Goal: Task Accomplishment & Management: Complete application form

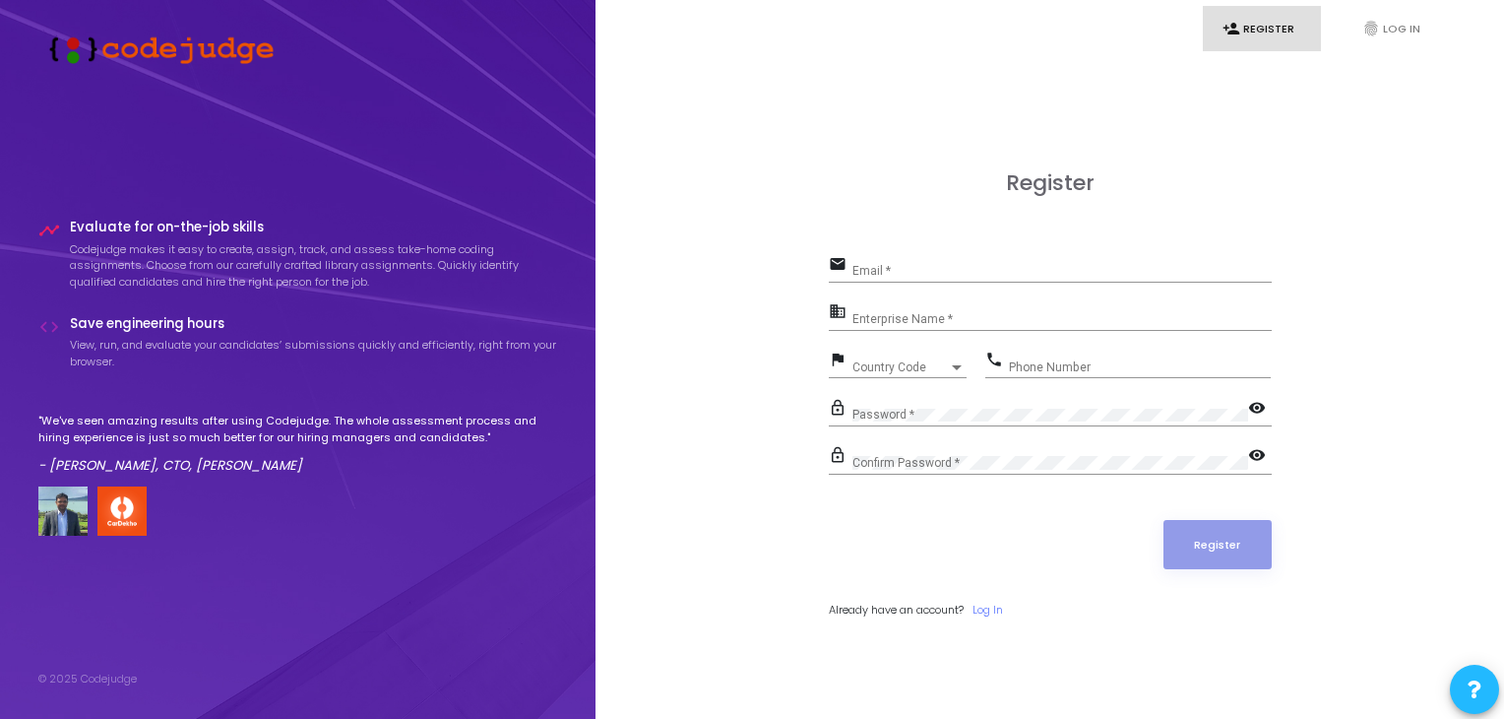
click at [901, 270] on input "Email *" at bounding box center [1062, 271] width 419 height 14
click at [922, 263] on div "Email *" at bounding box center [1062, 266] width 419 height 31
click at [891, 267] on input "Email *" at bounding box center [1062, 271] width 419 height 14
type input "[EMAIL_ADDRESS][DOMAIN_NAME]"
click at [890, 320] on input "Enterprise Name *" at bounding box center [1062, 319] width 419 height 14
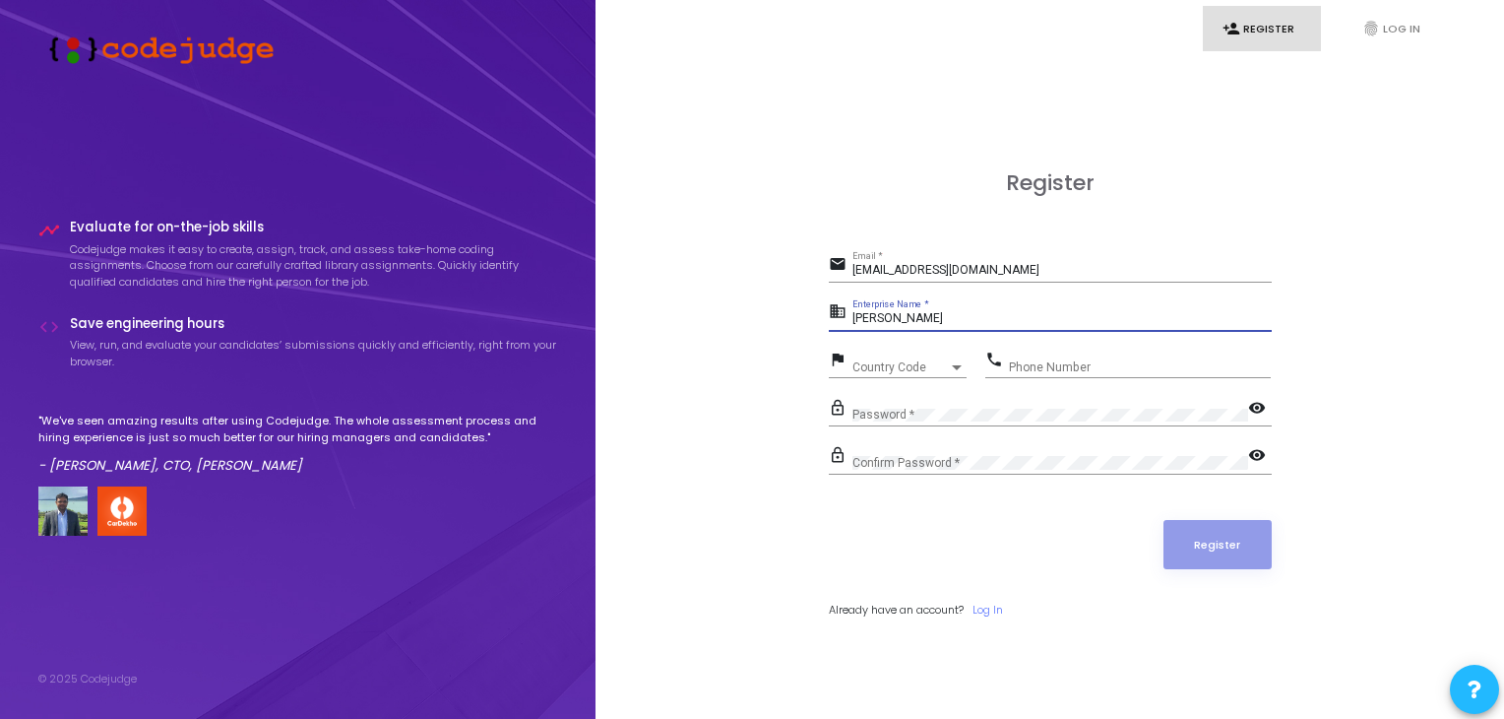
type input "[PERSON_NAME]"
click at [922, 367] on div "Country Code" at bounding box center [901, 367] width 96 height 12
type input "9"
type input "+91"
click at [756, 366] on div at bounding box center [752, 359] width 1504 height 719
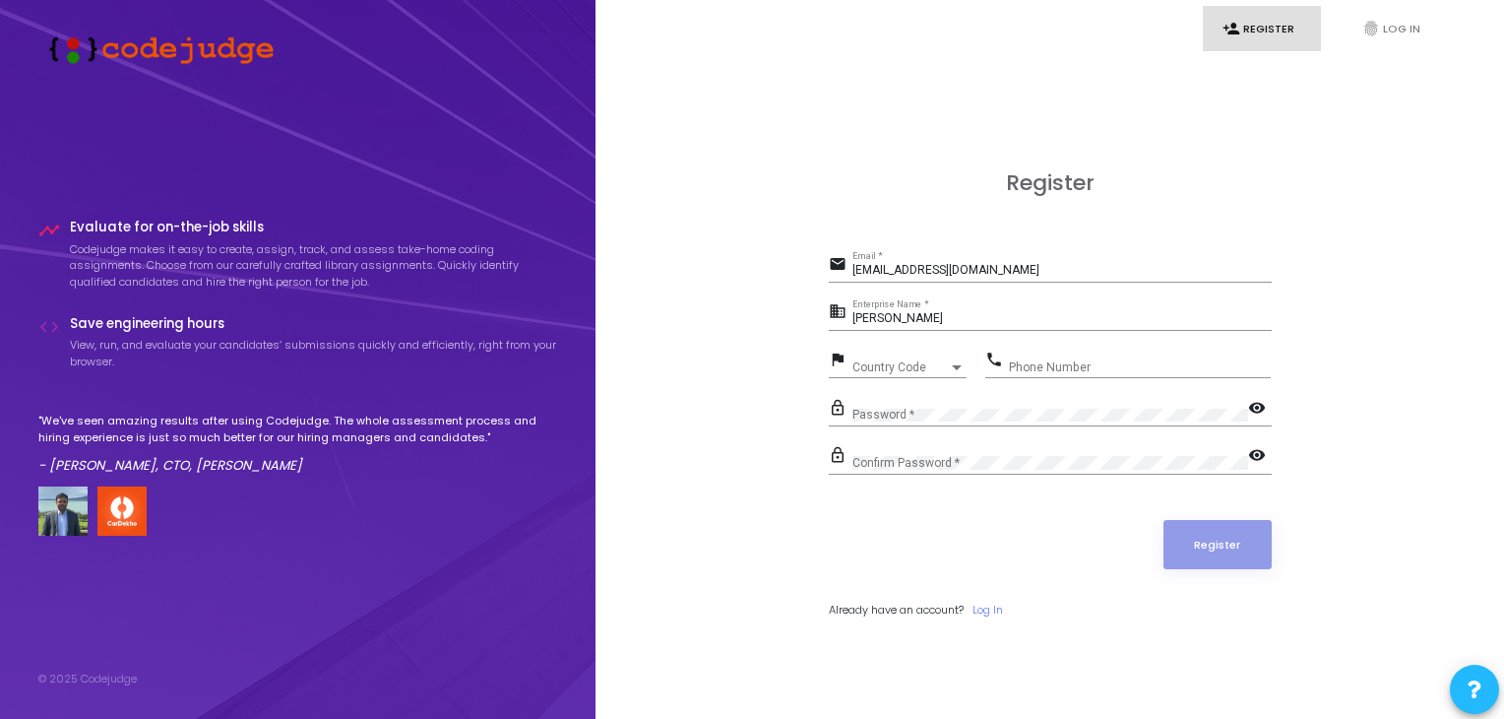
click at [875, 373] on div "Country Code Country Code" at bounding box center [910, 363] width 114 height 31
type input "india"
click at [1056, 351] on div "Phone Number" at bounding box center [1140, 363] width 262 height 31
type input "9770550790"
click at [981, 404] on div "Password *" at bounding box center [1051, 410] width 396 height 31
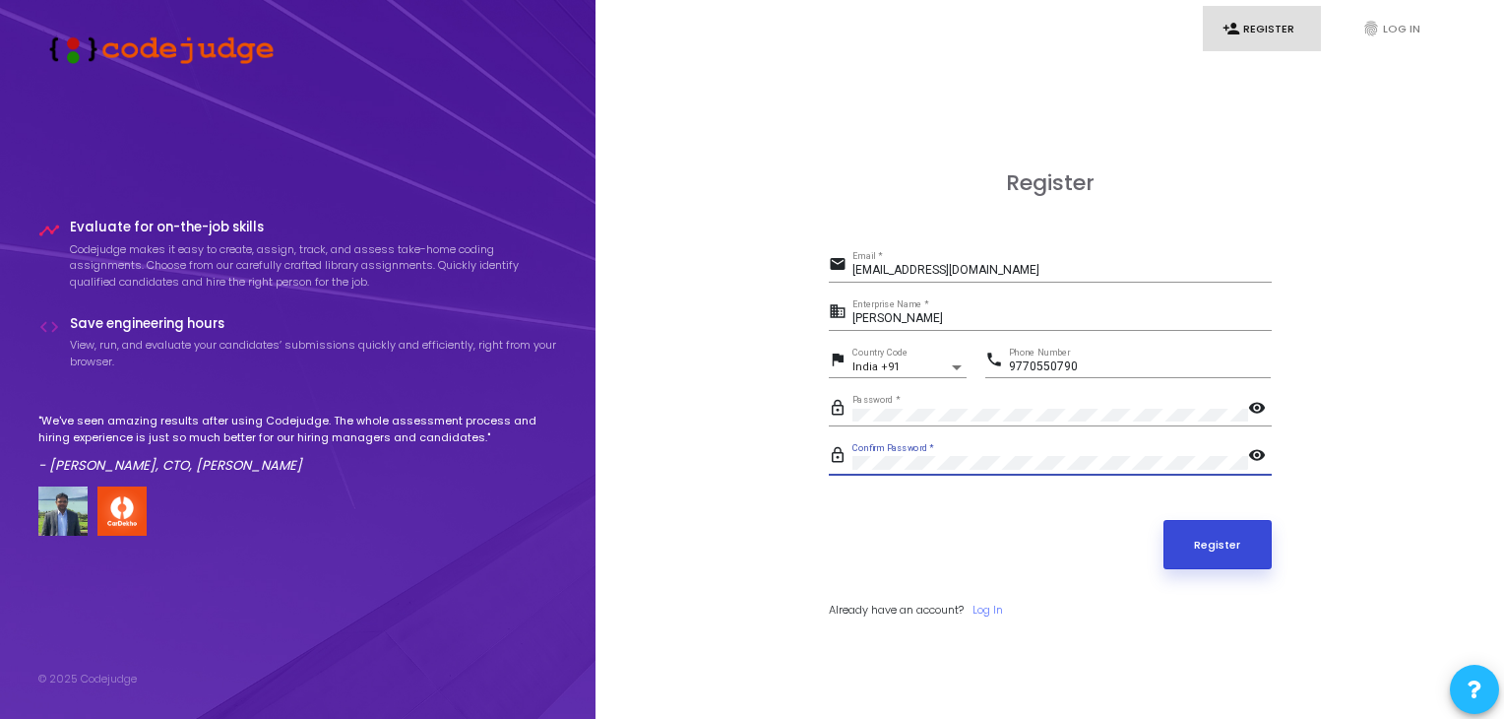
click at [1192, 532] on button "Register" at bounding box center [1218, 544] width 108 height 49
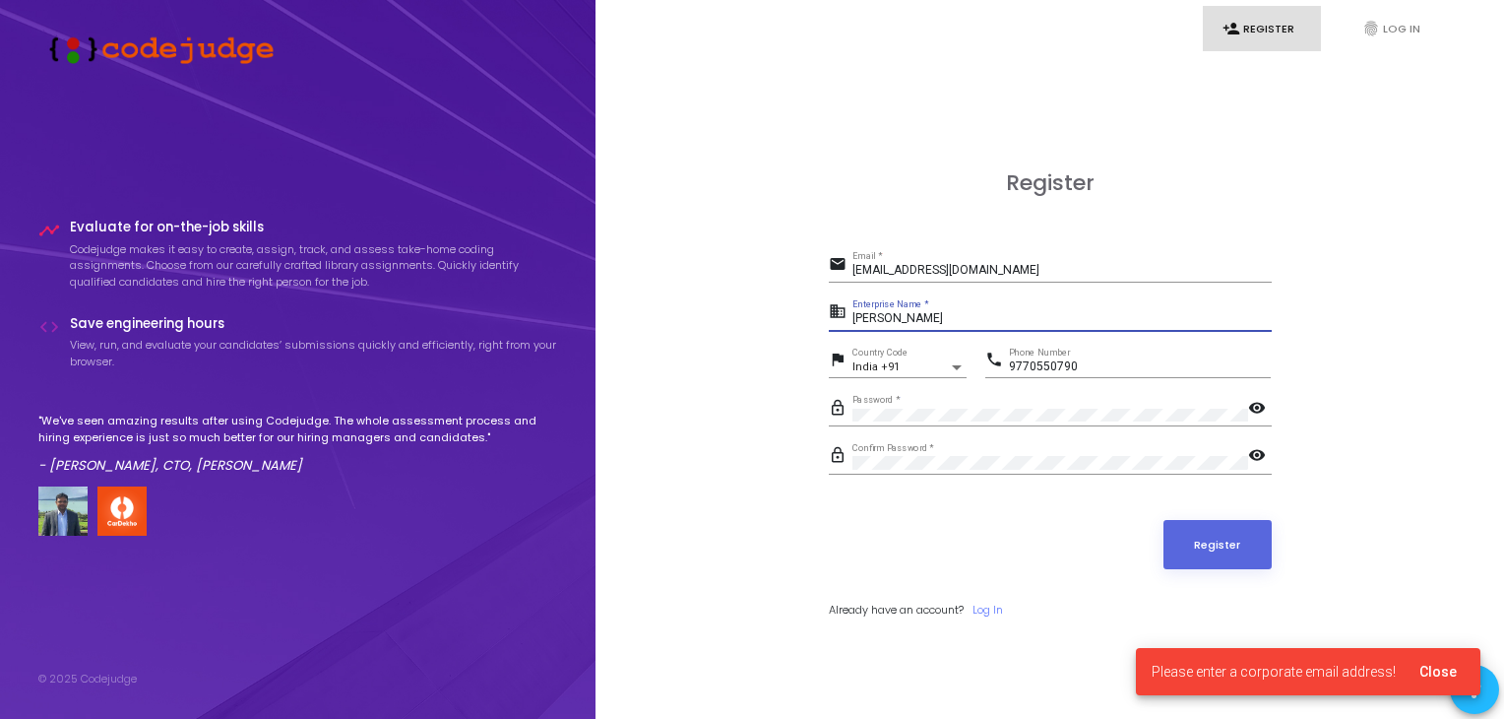
click at [948, 312] on input "[PERSON_NAME]" at bounding box center [1062, 319] width 419 height 14
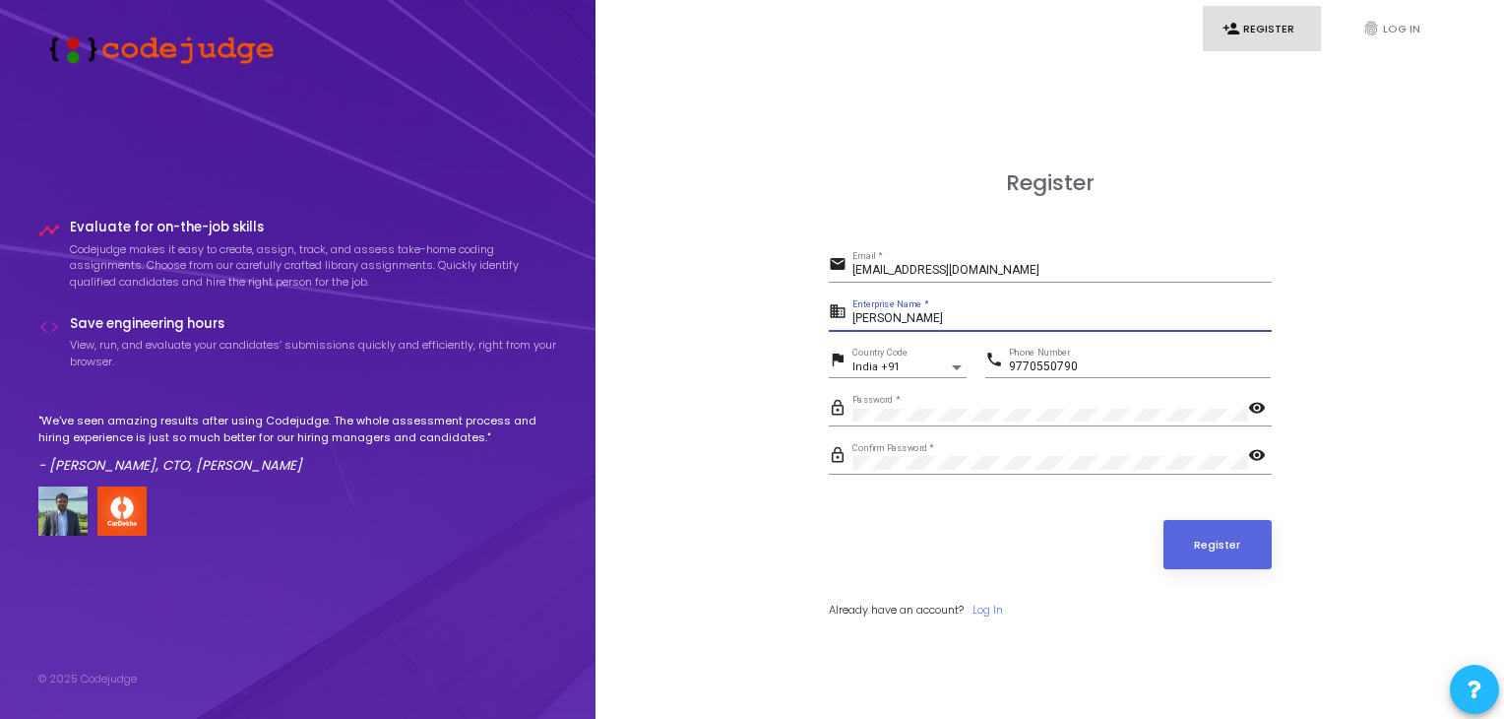
click at [1026, 265] on input "[EMAIL_ADDRESS][DOMAIN_NAME]" at bounding box center [1062, 271] width 419 height 14
type input "[EMAIL_ADDRESS][DOMAIN_NAME]"
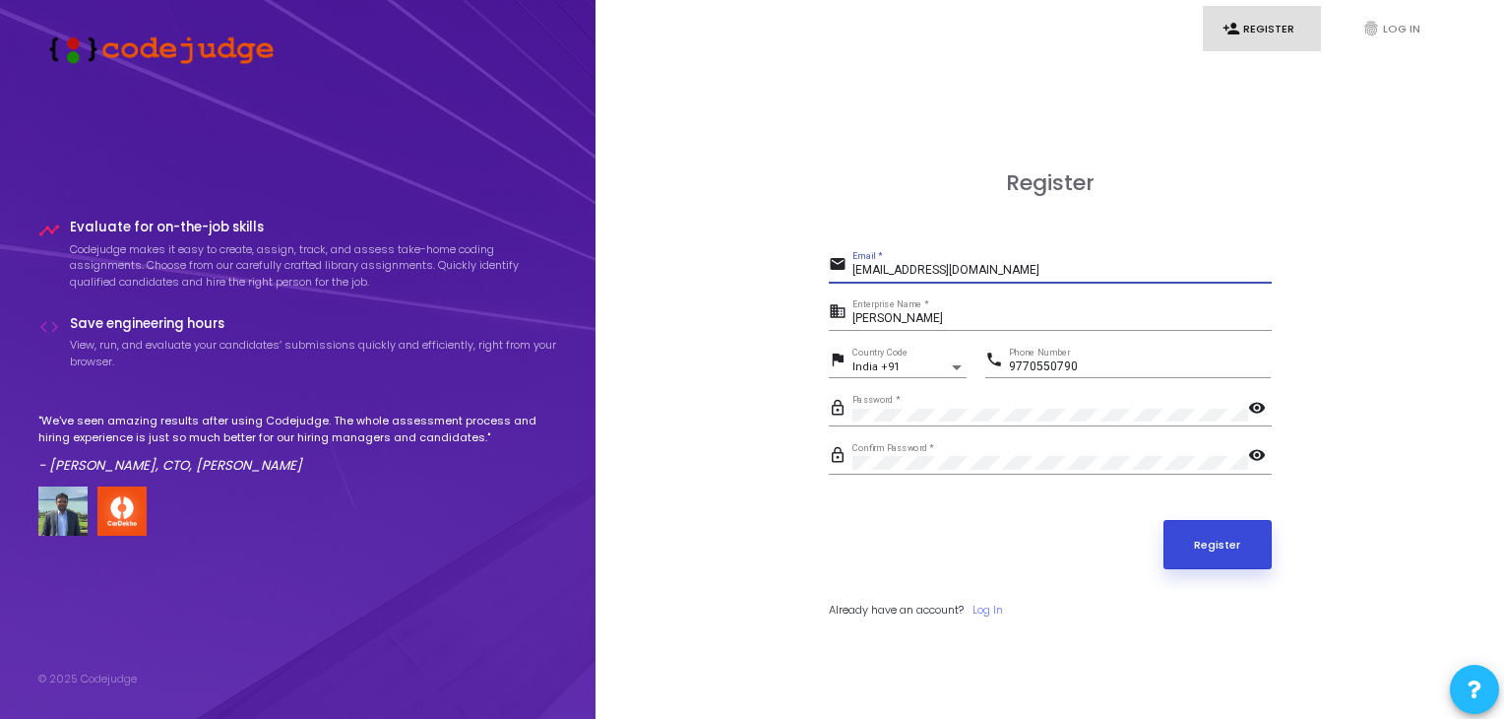
click at [1201, 541] on button "Register" at bounding box center [1218, 544] width 108 height 49
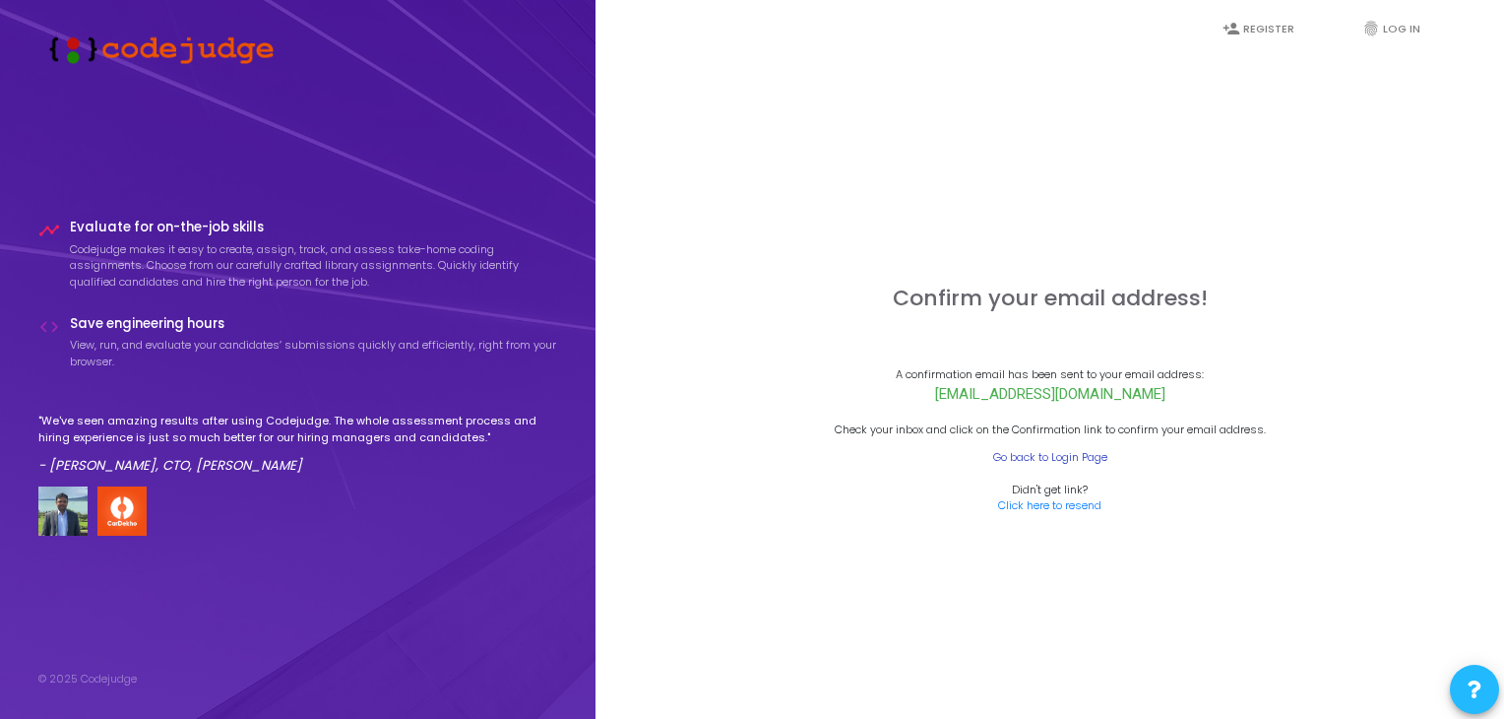
click at [1050, 453] on link "Go back to Login Page" at bounding box center [1050, 457] width 114 height 17
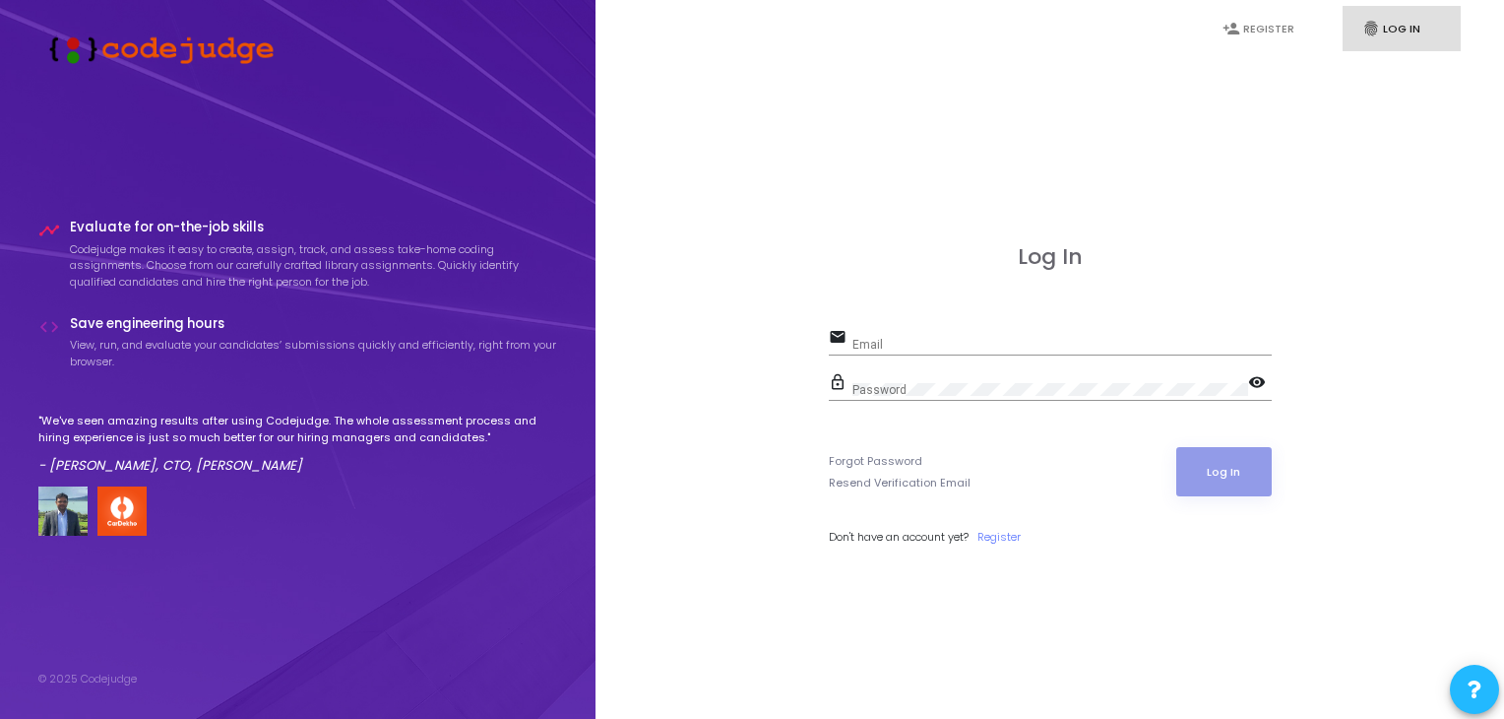
type input "[EMAIL_ADDRESS][DOMAIN_NAME]"
click at [915, 352] on div "[EMAIL_ADDRESS][DOMAIN_NAME] Email" at bounding box center [1062, 340] width 419 height 31
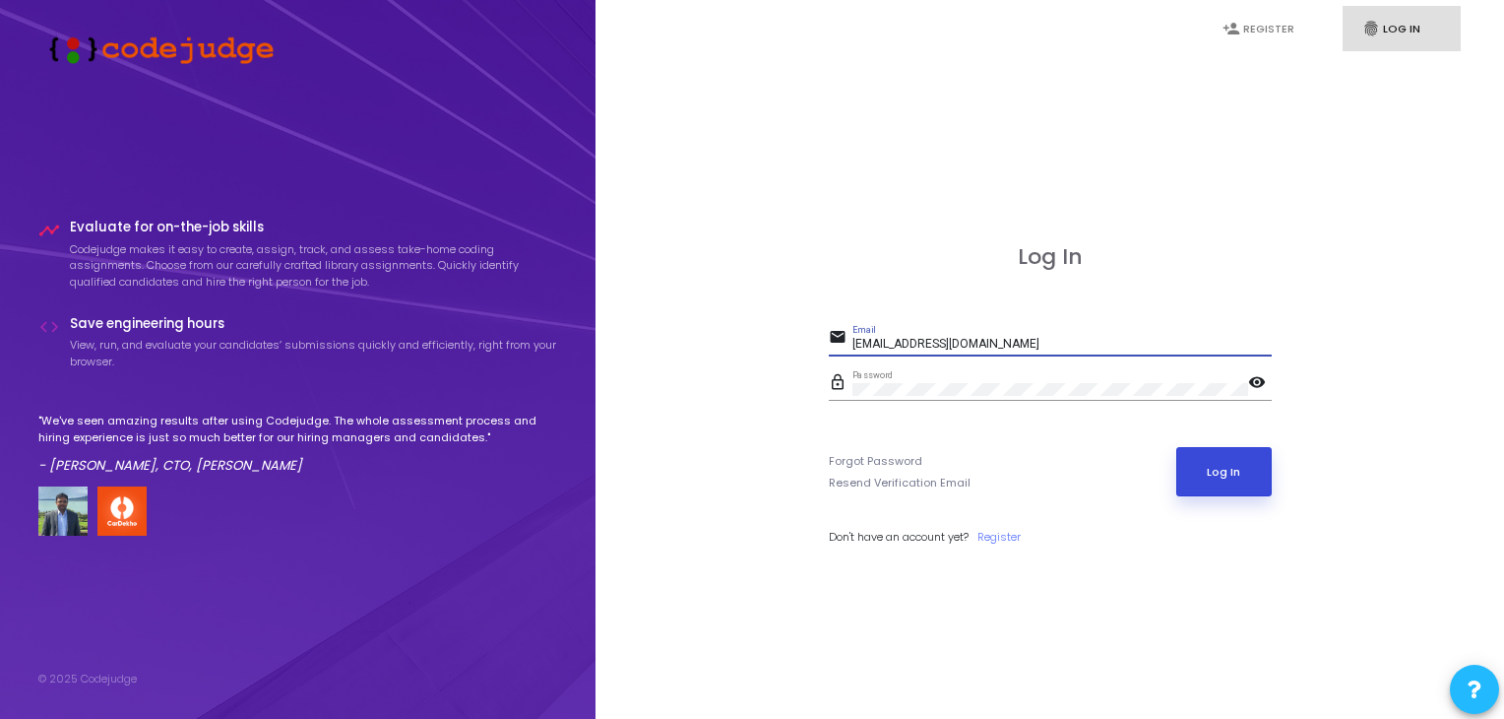
click at [1213, 471] on button "Log In" at bounding box center [1223, 471] width 95 height 49
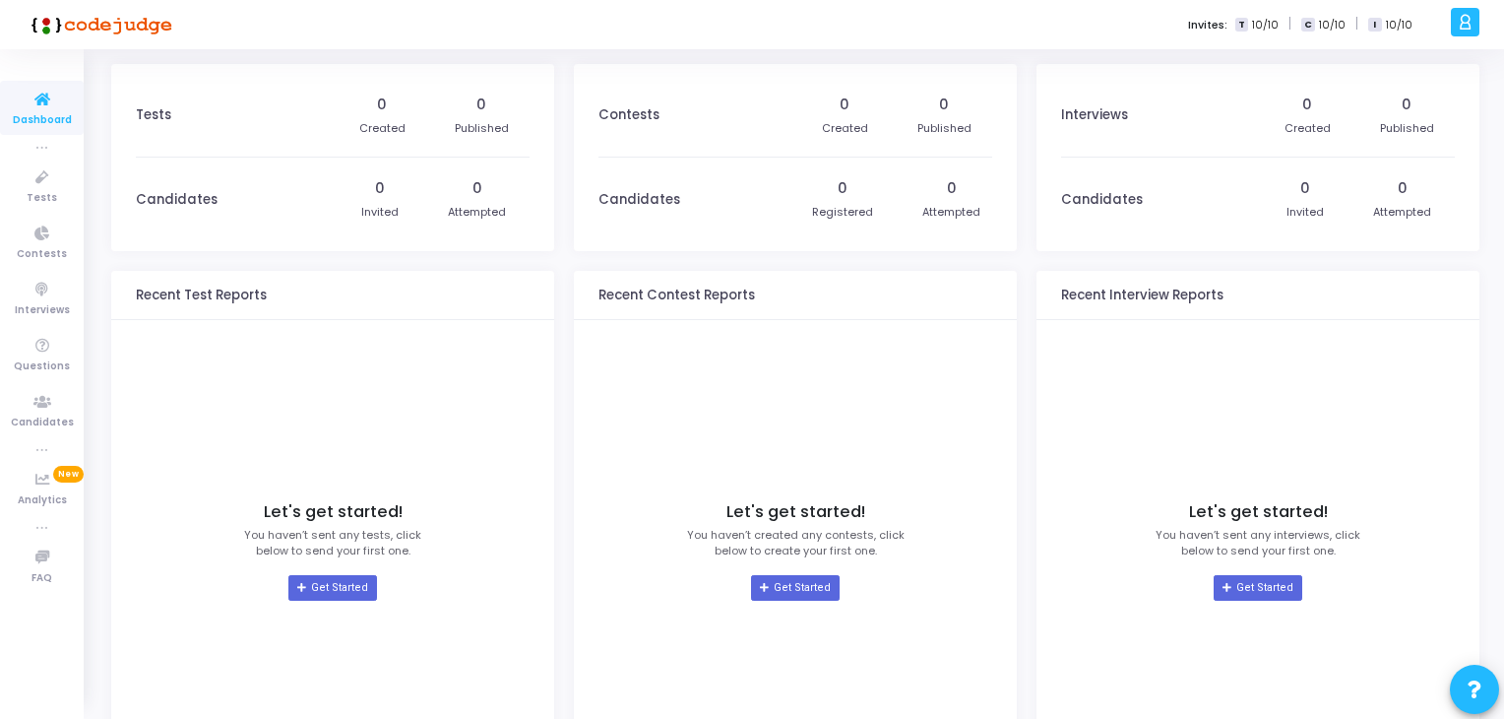
click at [47, 116] on span "Dashboard" at bounding box center [42, 120] width 59 height 17
click at [1221, 21] on label "Invites:" at bounding box center [1207, 25] width 39 height 17
click at [1273, 25] on span "10/10" at bounding box center [1265, 25] width 27 height 17
click at [1323, 31] on span "10/10" at bounding box center [1332, 25] width 27 height 17
click at [1465, 23] on icon at bounding box center [1465, 22] width 15 height 23
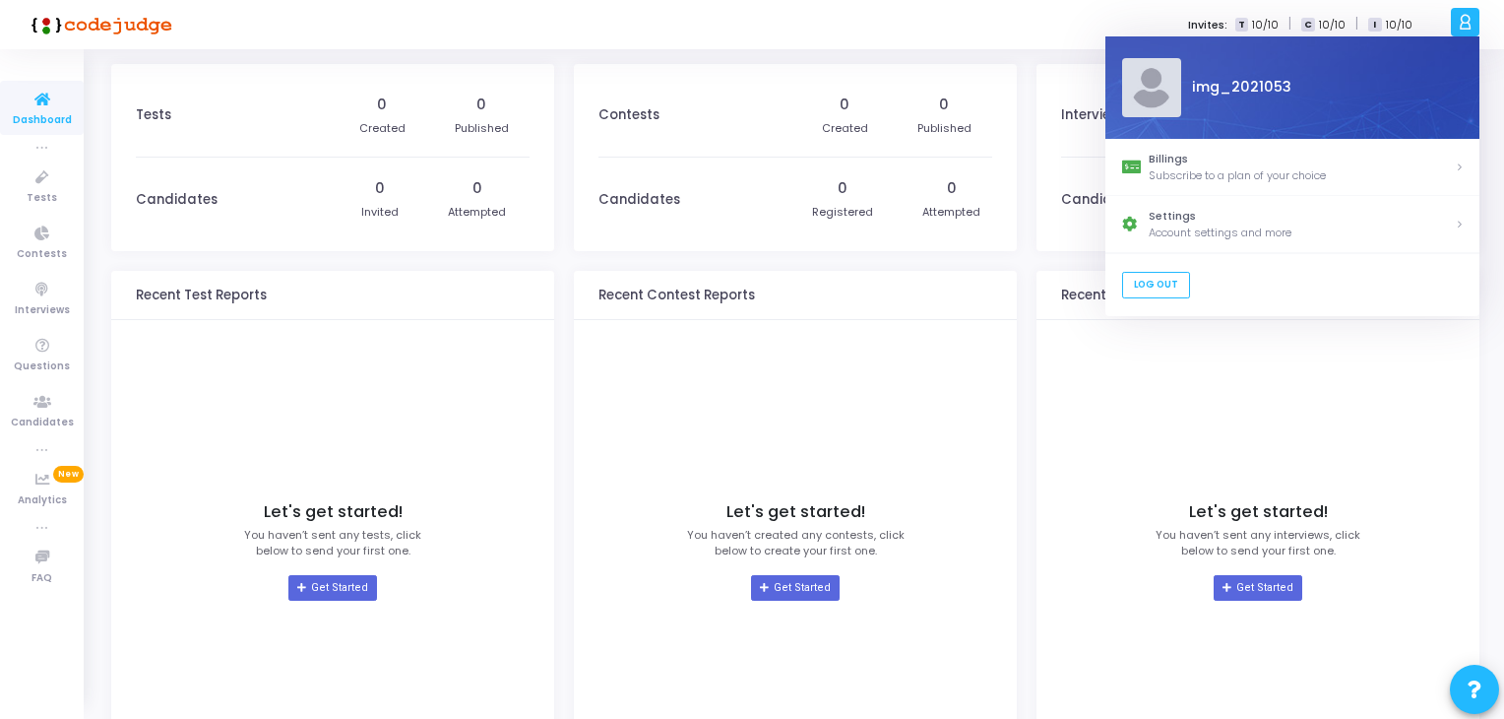
click at [1131, 402] on div "Let's get started! You haven’t sent any interviews, click below to send your fi…" at bounding box center [1258, 551] width 394 height 443
